Goal: Task Accomplishment & Management: Manage account settings

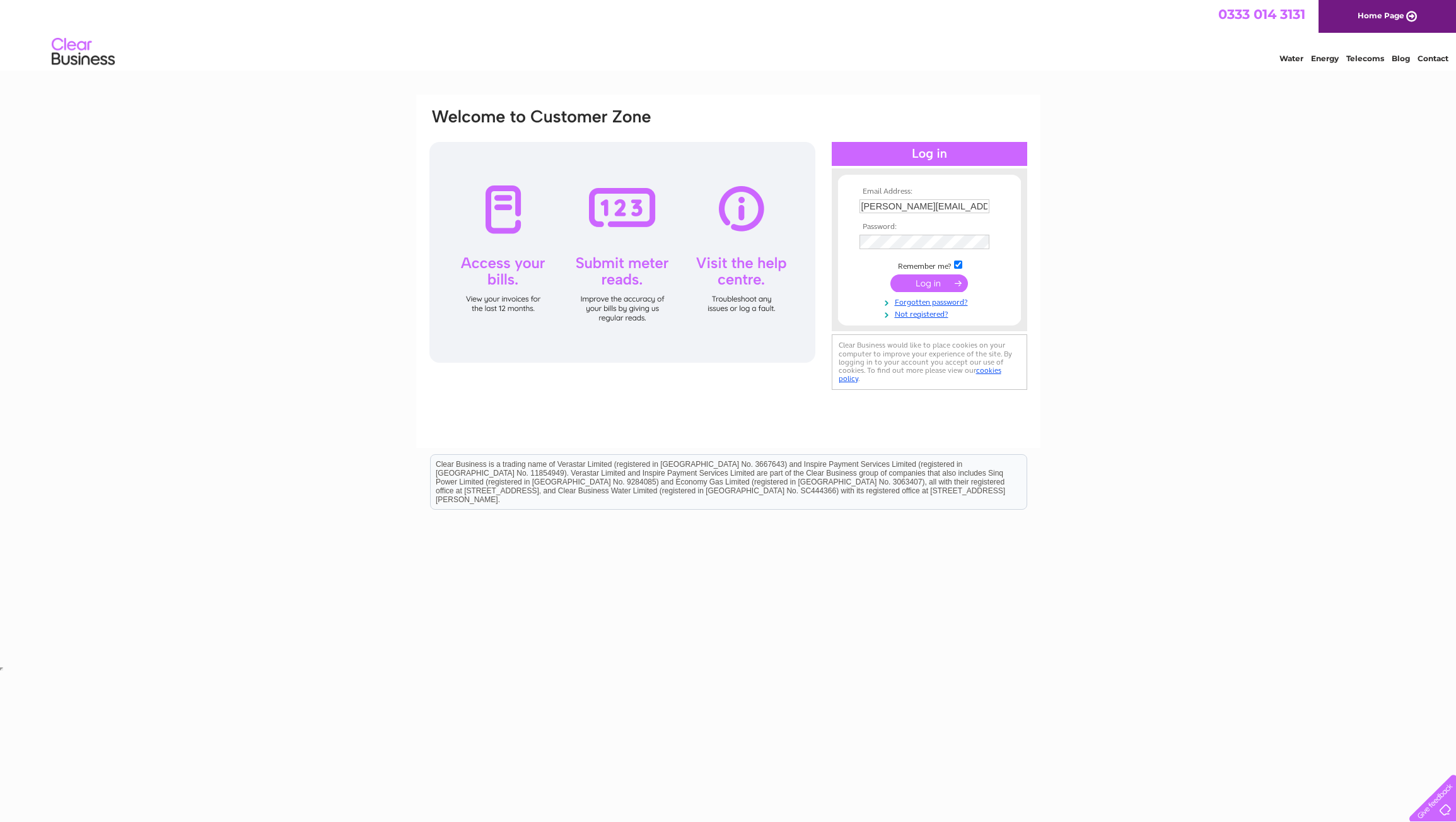
click at [935, 287] on input "submit" at bounding box center [929, 283] width 77 height 18
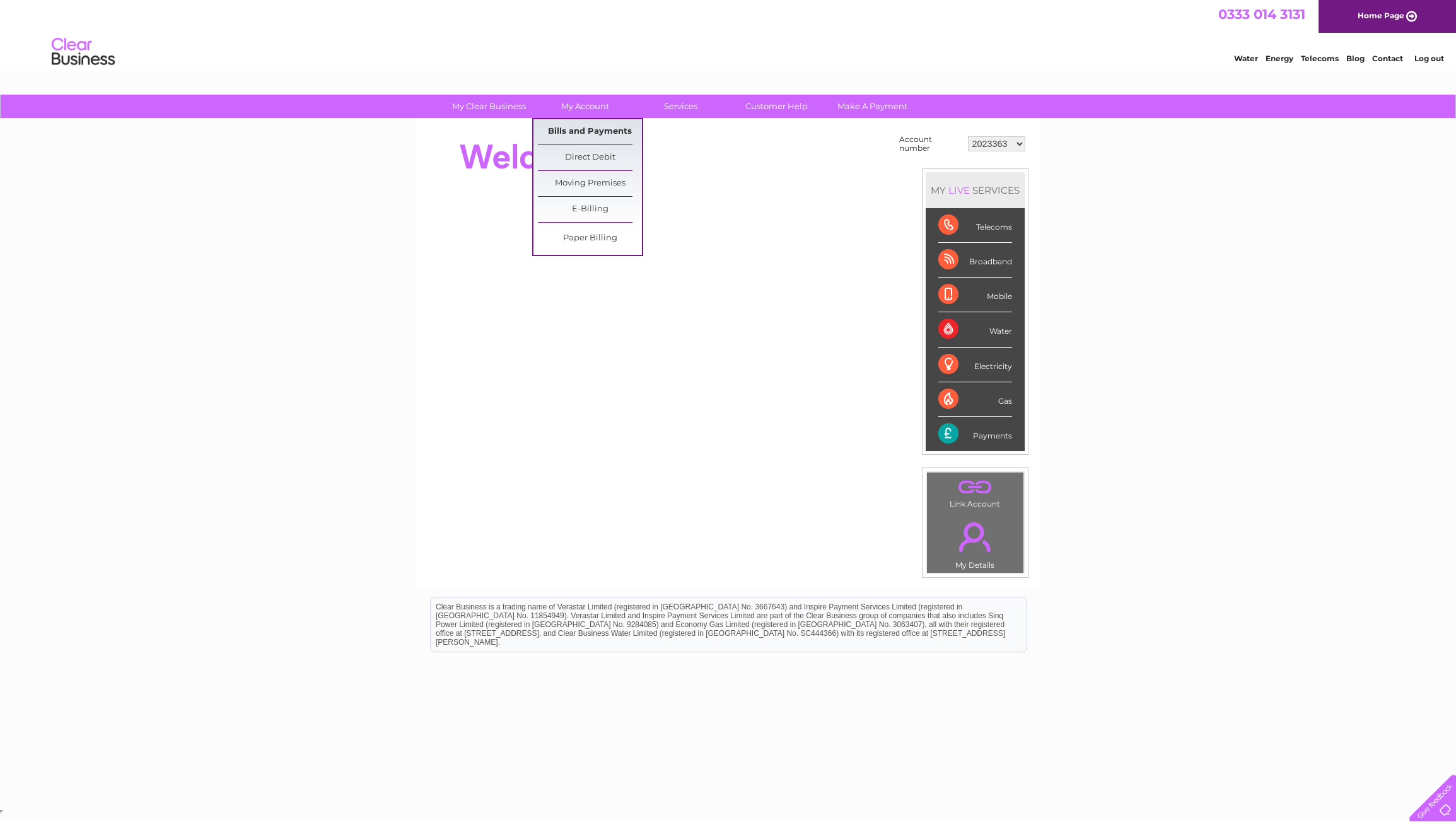
click at [575, 125] on link "Bills and Payments" at bounding box center [589, 132] width 104 height 25
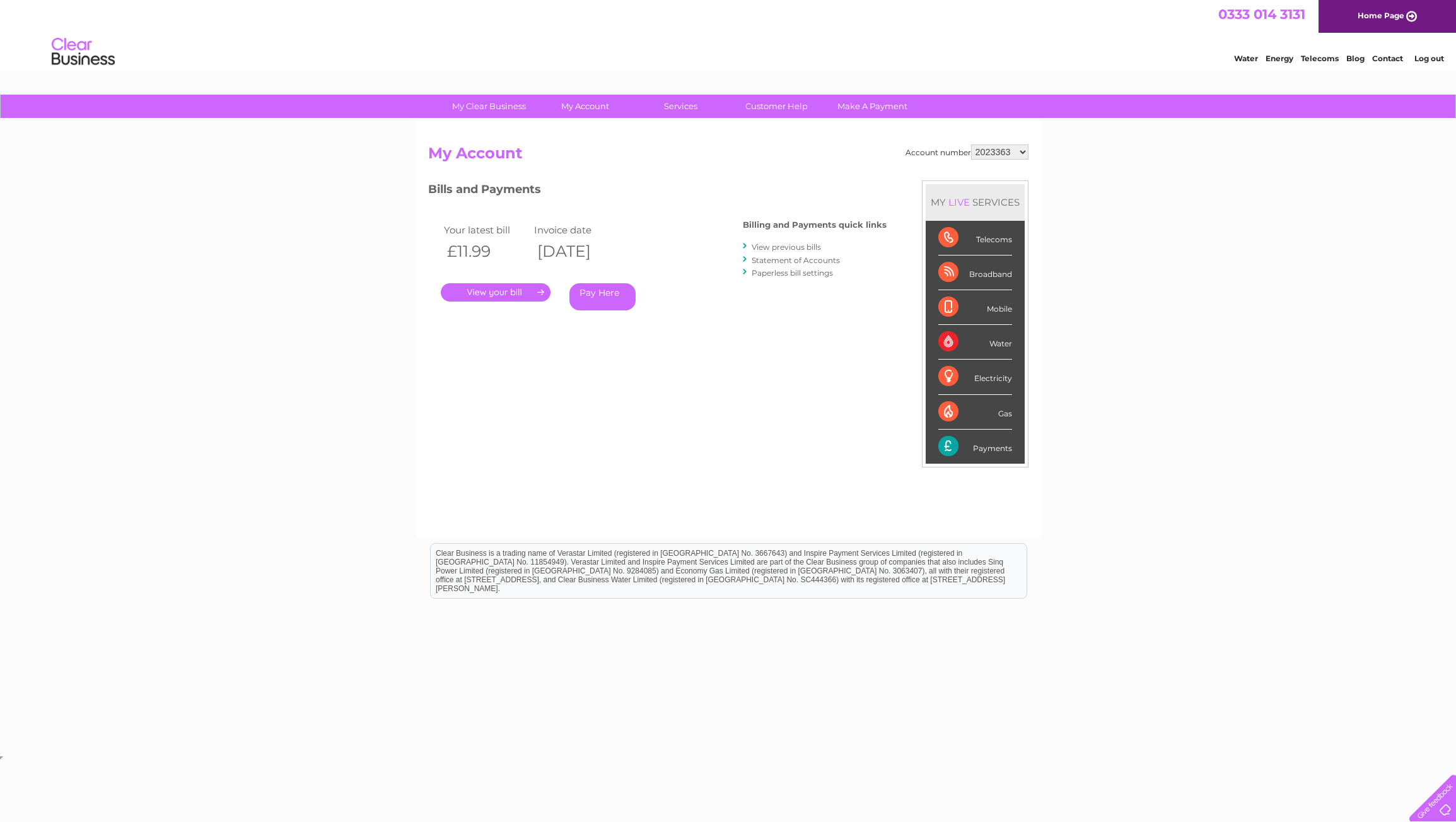
click at [520, 292] on link "." at bounding box center [496, 292] width 110 height 18
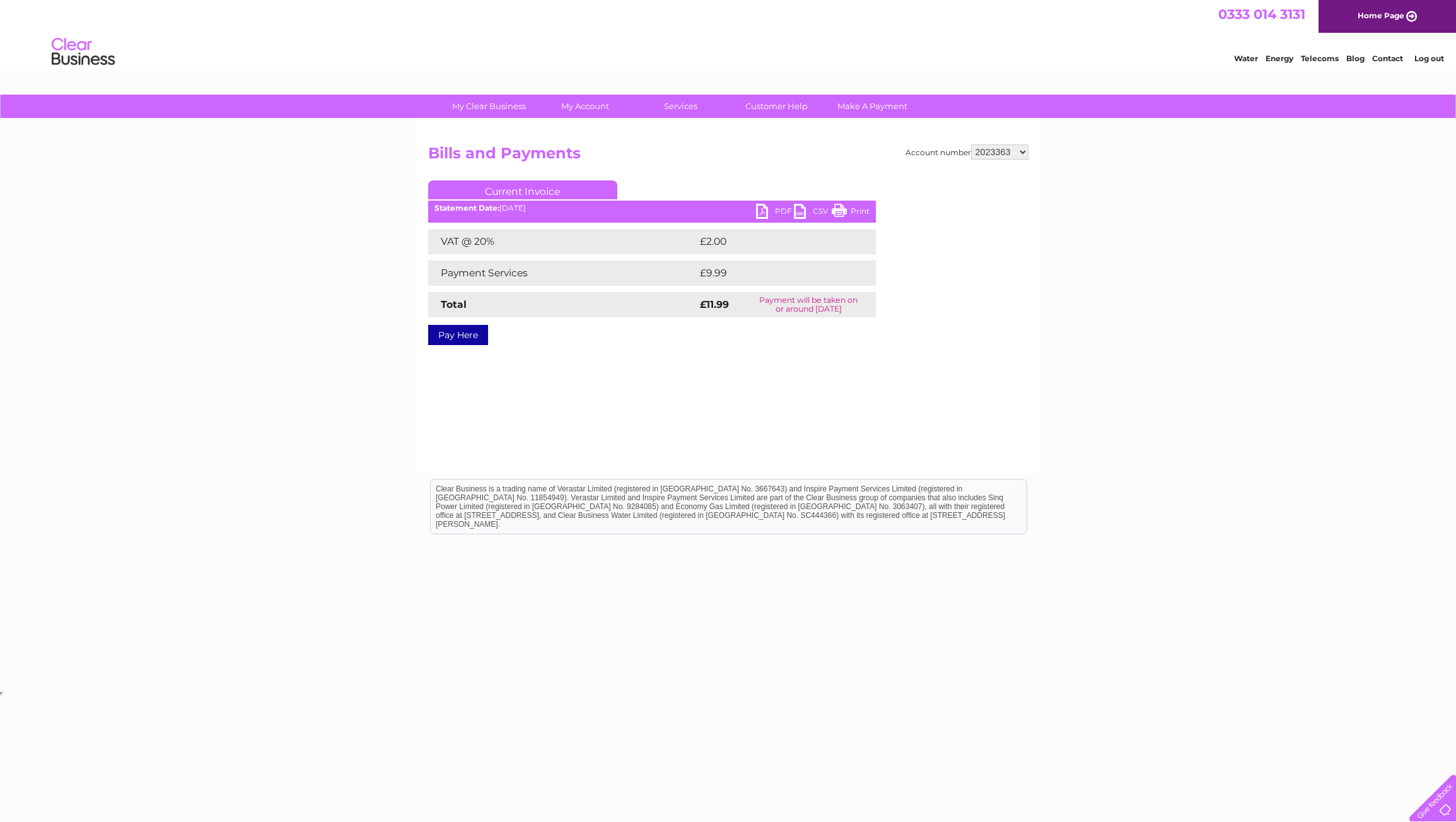
click at [767, 211] on link "PDF" at bounding box center [775, 213] width 38 height 18
